Goal: Transaction & Acquisition: Purchase product/service

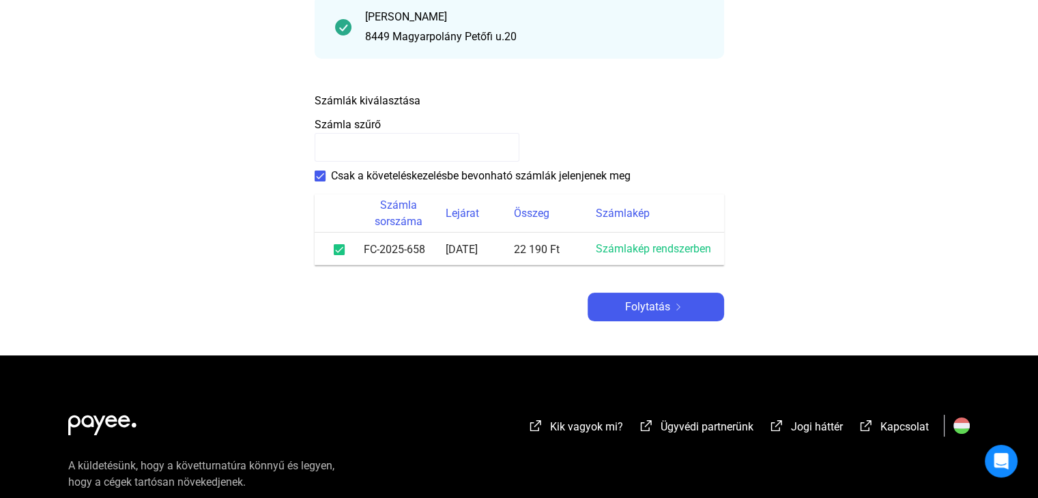
scroll to position [205, 0]
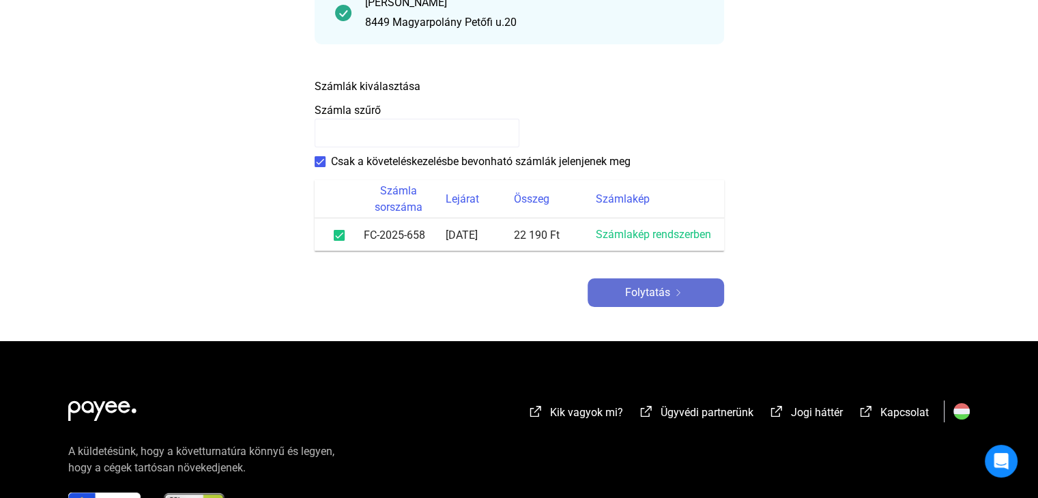
click at [643, 296] on font "Folytatás" at bounding box center [647, 292] width 45 height 13
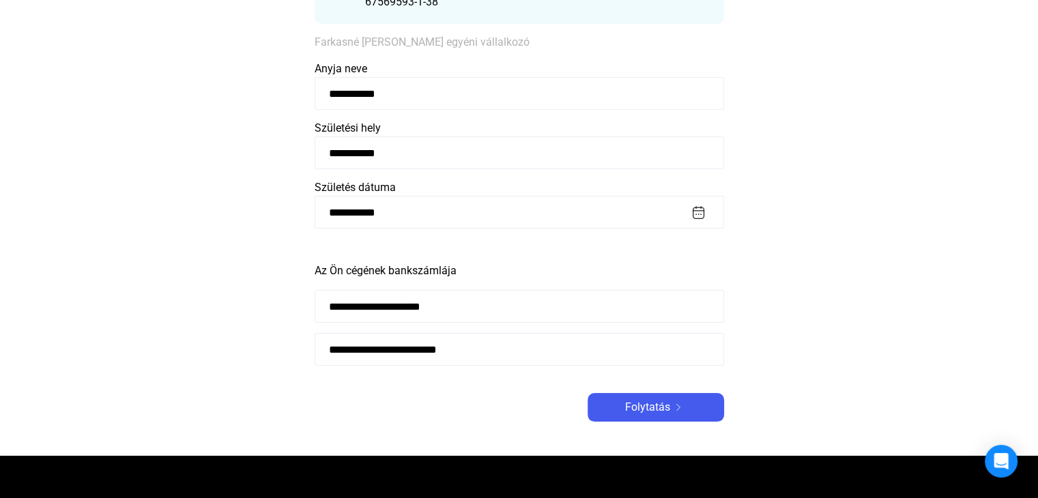
scroll to position [205, 0]
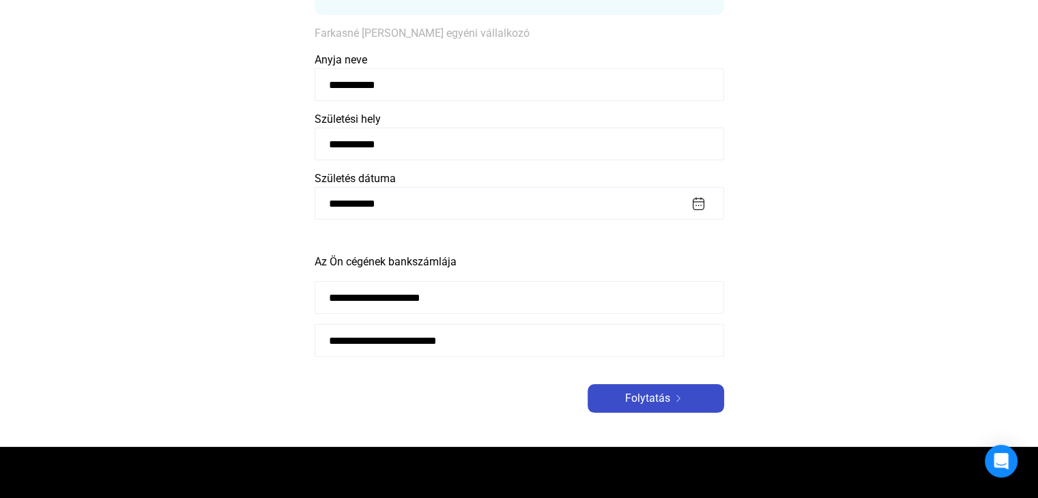
click at [677, 401] on img at bounding box center [678, 398] width 16 height 7
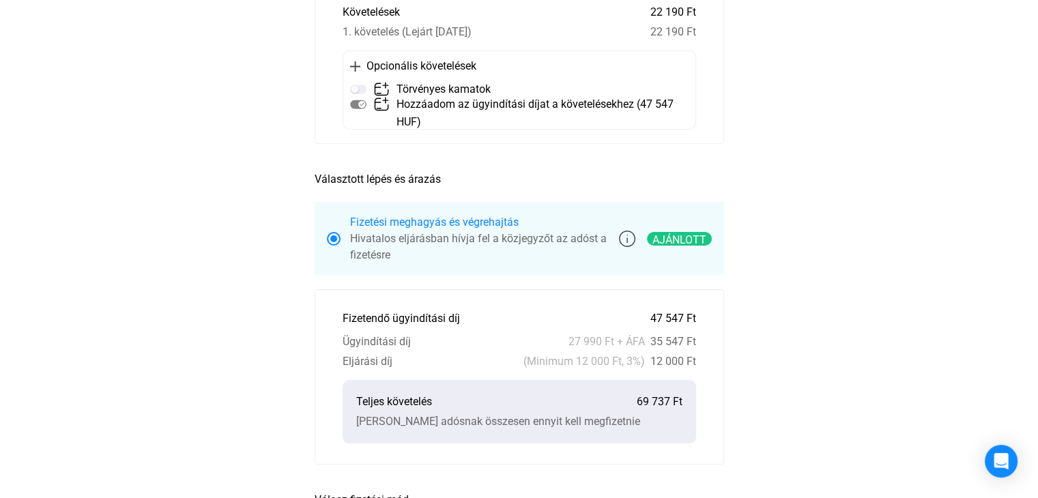
scroll to position [205, 0]
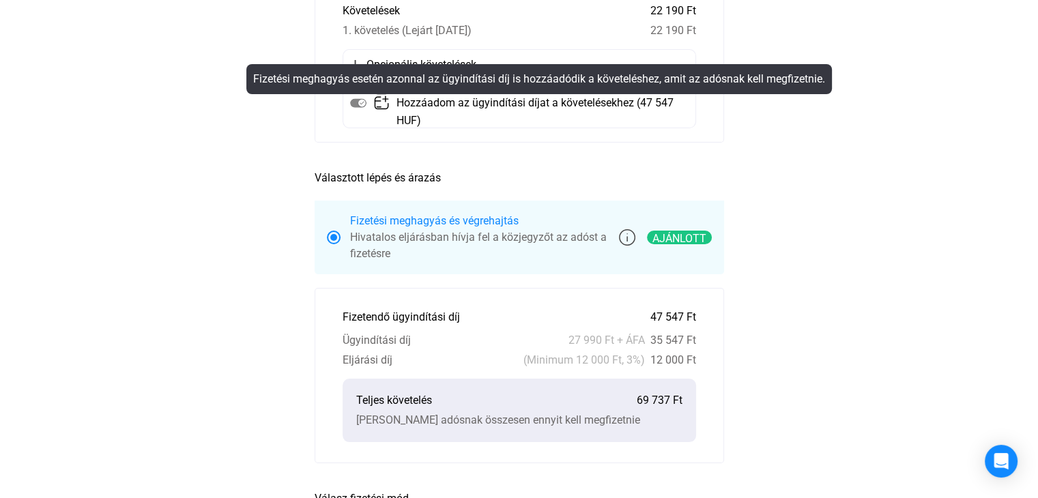
click at [360, 104] on img at bounding box center [358, 103] width 16 height 16
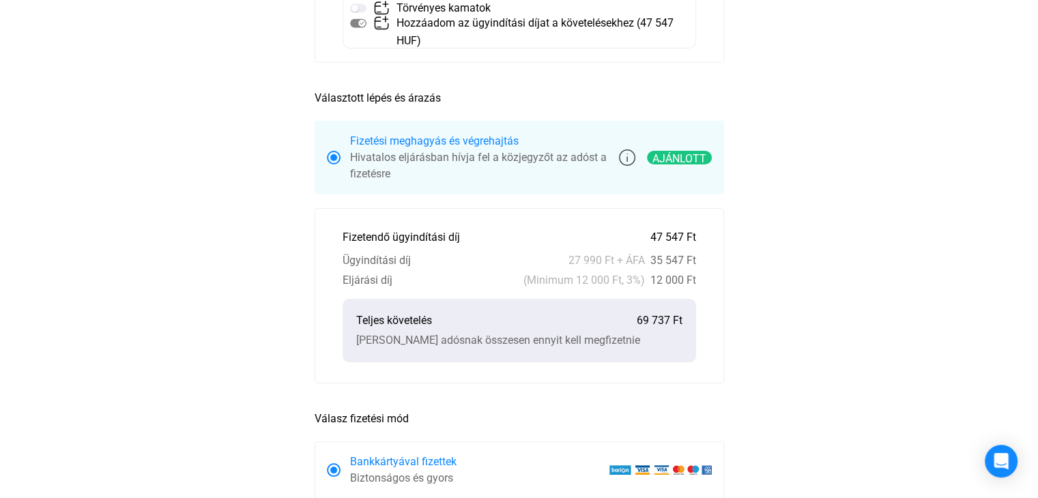
scroll to position [410, 0]
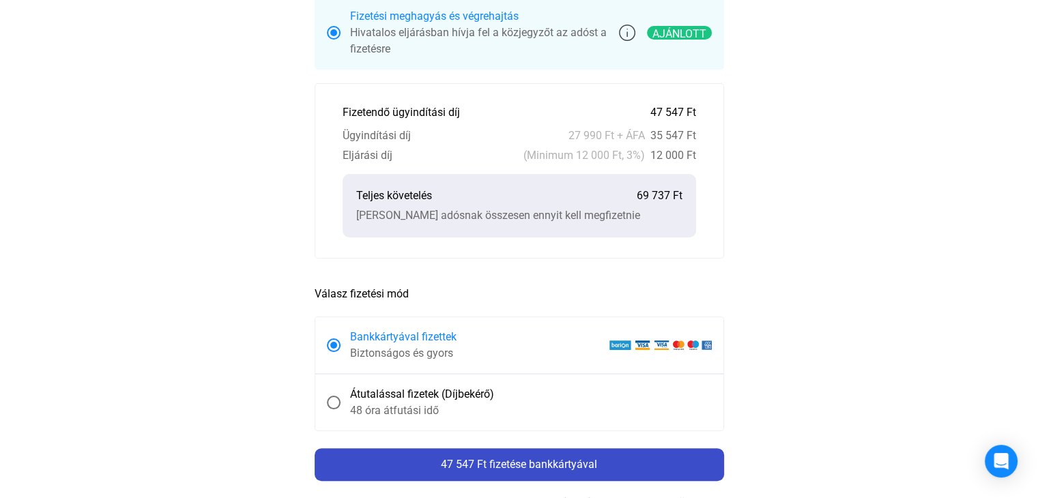
click at [516, 472] on button "47 547 Ft fizetése bankkártyával" at bounding box center [520, 465] width 410 height 33
